Goal: Check status: Check status

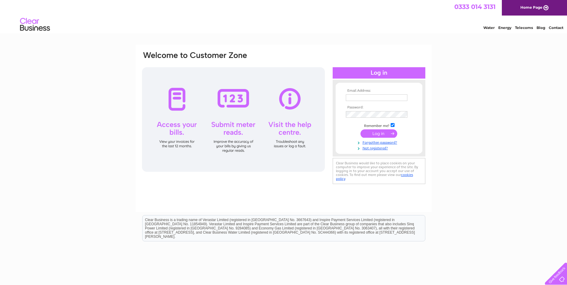
click at [387, 99] on input "text" at bounding box center [377, 97] width 62 height 7
type input "margaret.smith@comfortex.co.uk"
click at [360, 130] on input "submit" at bounding box center [378, 134] width 37 height 8
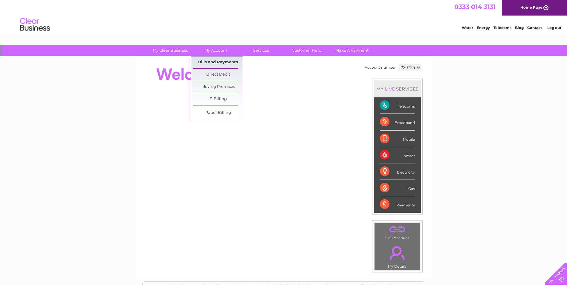
click at [218, 61] on link "Bills and Payments" at bounding box center [217, 62] width 49 height 12
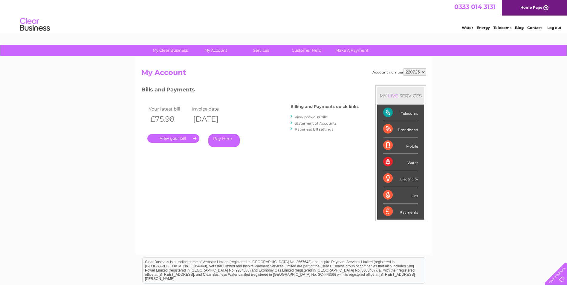
click at [180, 139] on link "." at bounding box center [173, 138] width 52 height 9
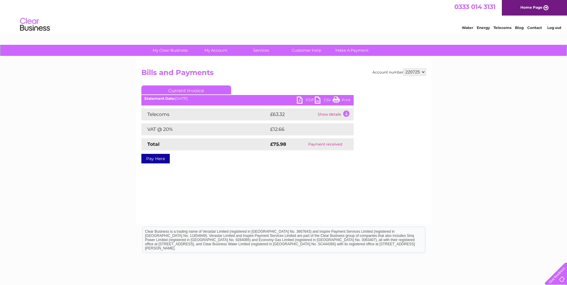
click at [305, 100] on link "PDF" at bounding box center [306, 100] width 18 height 9
